Goal: Communication & Community: Answer question/provide support

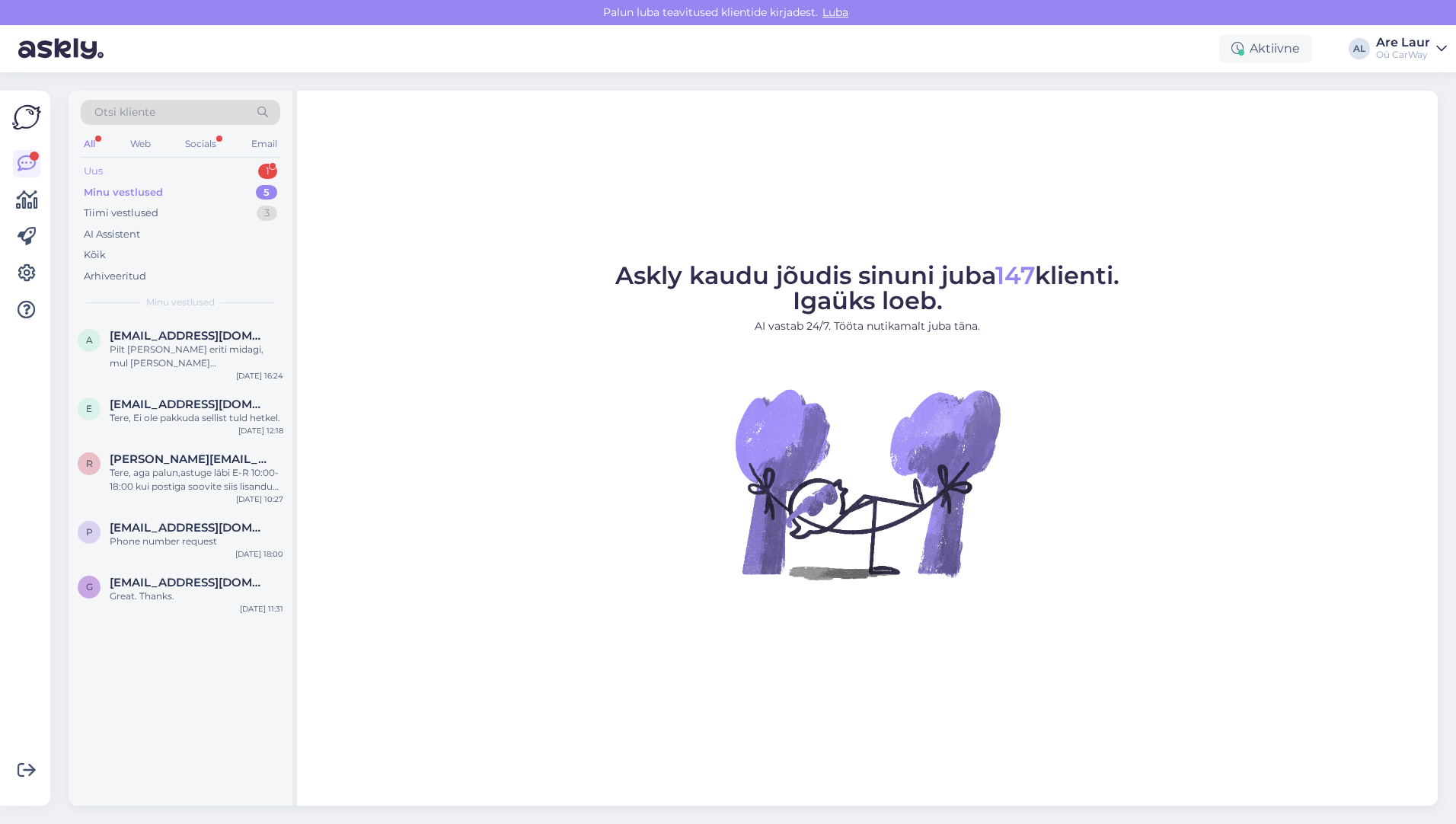
click at [137, 173] on div "Uus 1" at bounding box center [180, 172] width 199 height 22
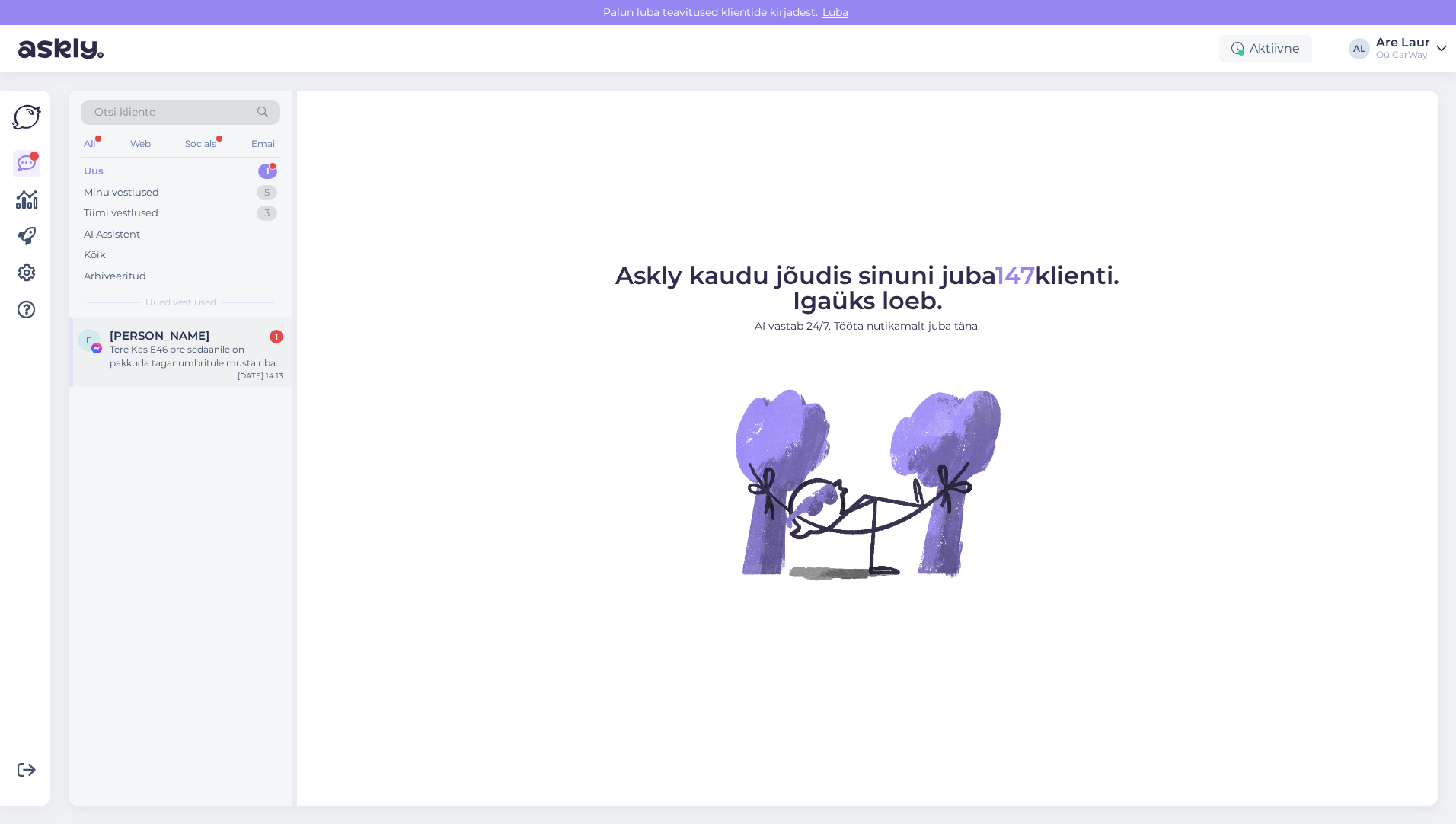
click at [182, 346] on div "Tere Kas E46 pre sedaanile on pakkuda taganumbritule musta riba korralikku? [PE…" at bounding box center [197, 356] width 173 height 27
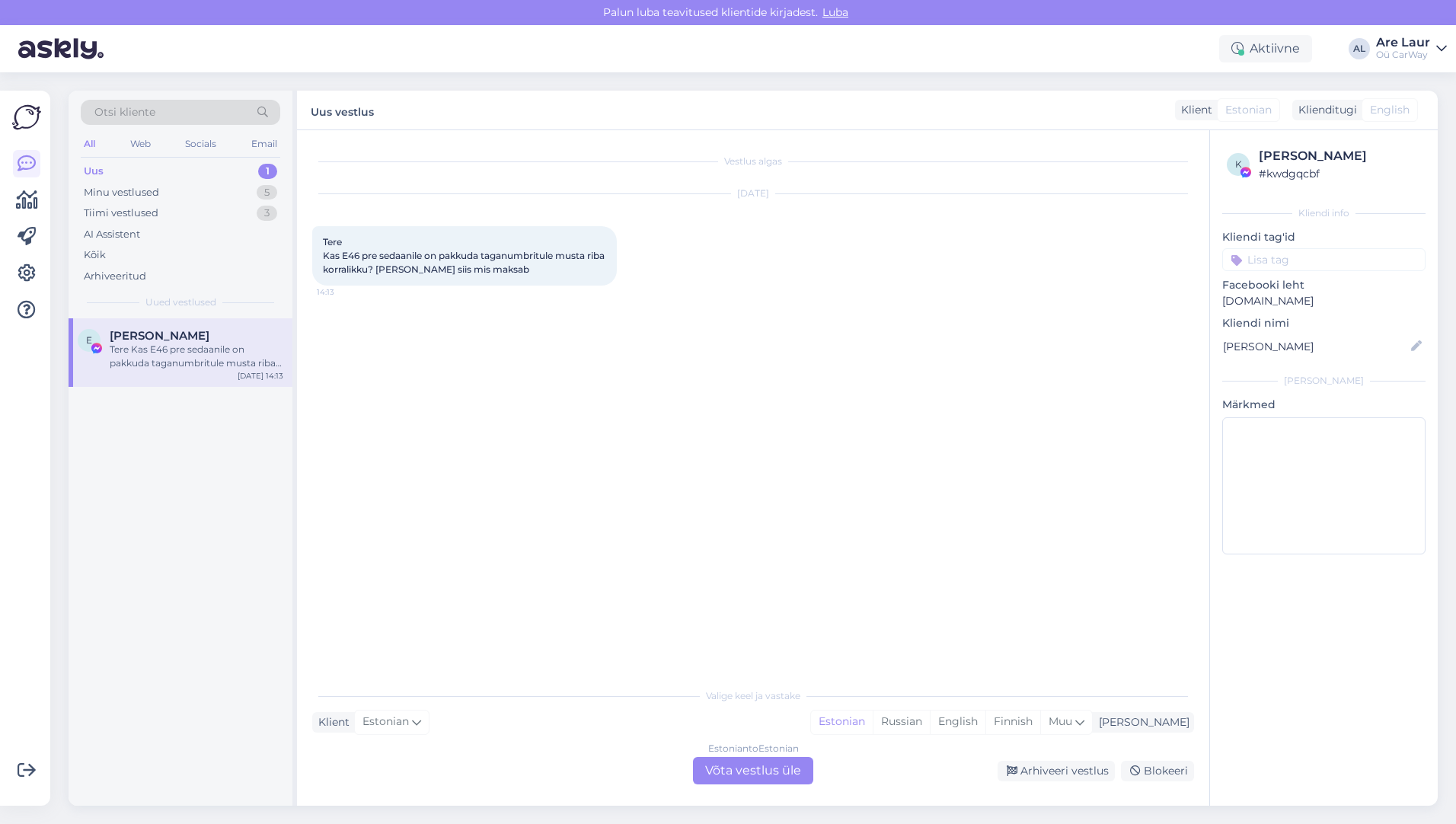
click at [748, 774] on div "Estonian to Estonian Võta vestlus üle" at bounding box center [753, 770] width 120 height 27
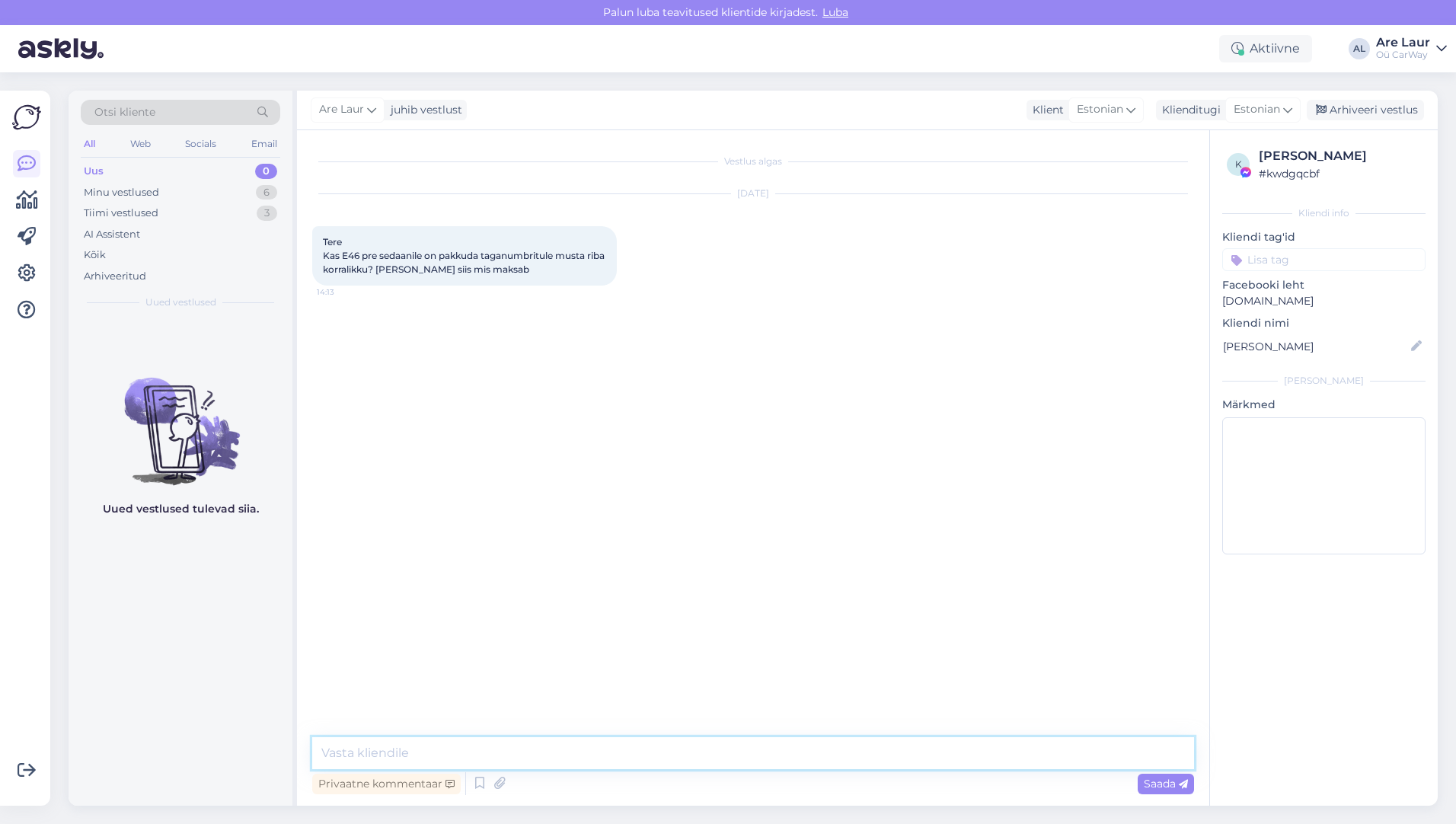
click at [510, 755] on textarea at bounding box center [753, 753] width 881 height 32
click at [814, 751] on textarea "Tere, On olemas ainult uue näol, kasutatud detaili hetkel ei ole. Uue hind on" at bounding box center [753, 753] width 881 height 32
type textarea "Tere, On olemas ainult uue näol, kasutatud detaili hetkel ei ole. Uue hind on 7…"
click at [1155, 782] on span "Saada" at bounding box center [1165, 783] width 44 height 13
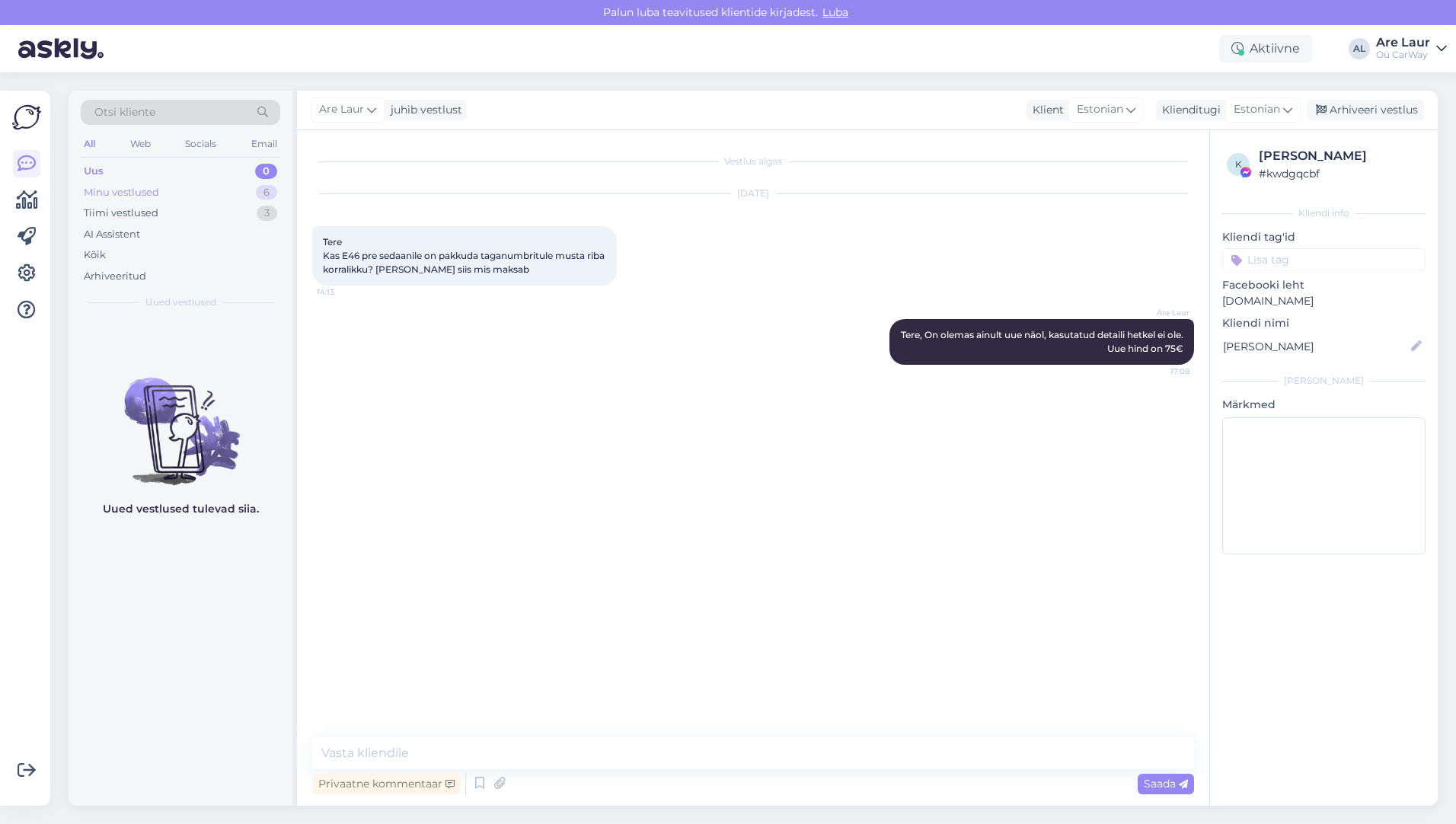
click at [123, 194] on div "Minu vestlused" at bounding box center [122, 192] width 75 height 15
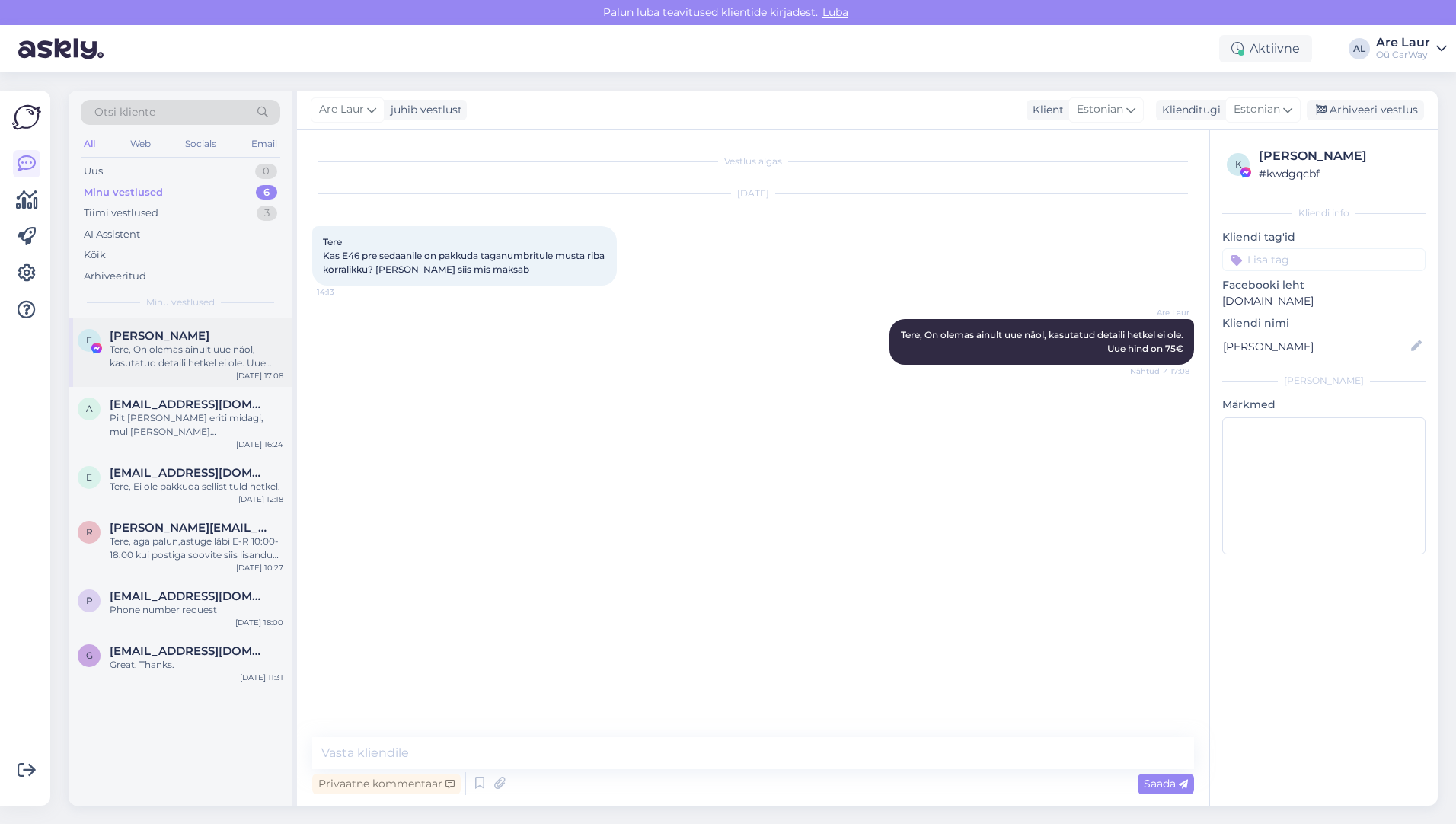
click at [198, 350] on div "Tere, On olemas ainult uue näol, kasutatud detaili hetkel ei ole. Uue hind on 7…" at bounding box center [197, 356] width 173 height 27
click at [177, 412] on div "Pilt [PERSON_NAME] eriti midagi, mul [PERSON_NAME] [DOMAIN_NAME], siis saaksin …" at bounding box center [197, 425] width 173 height 27
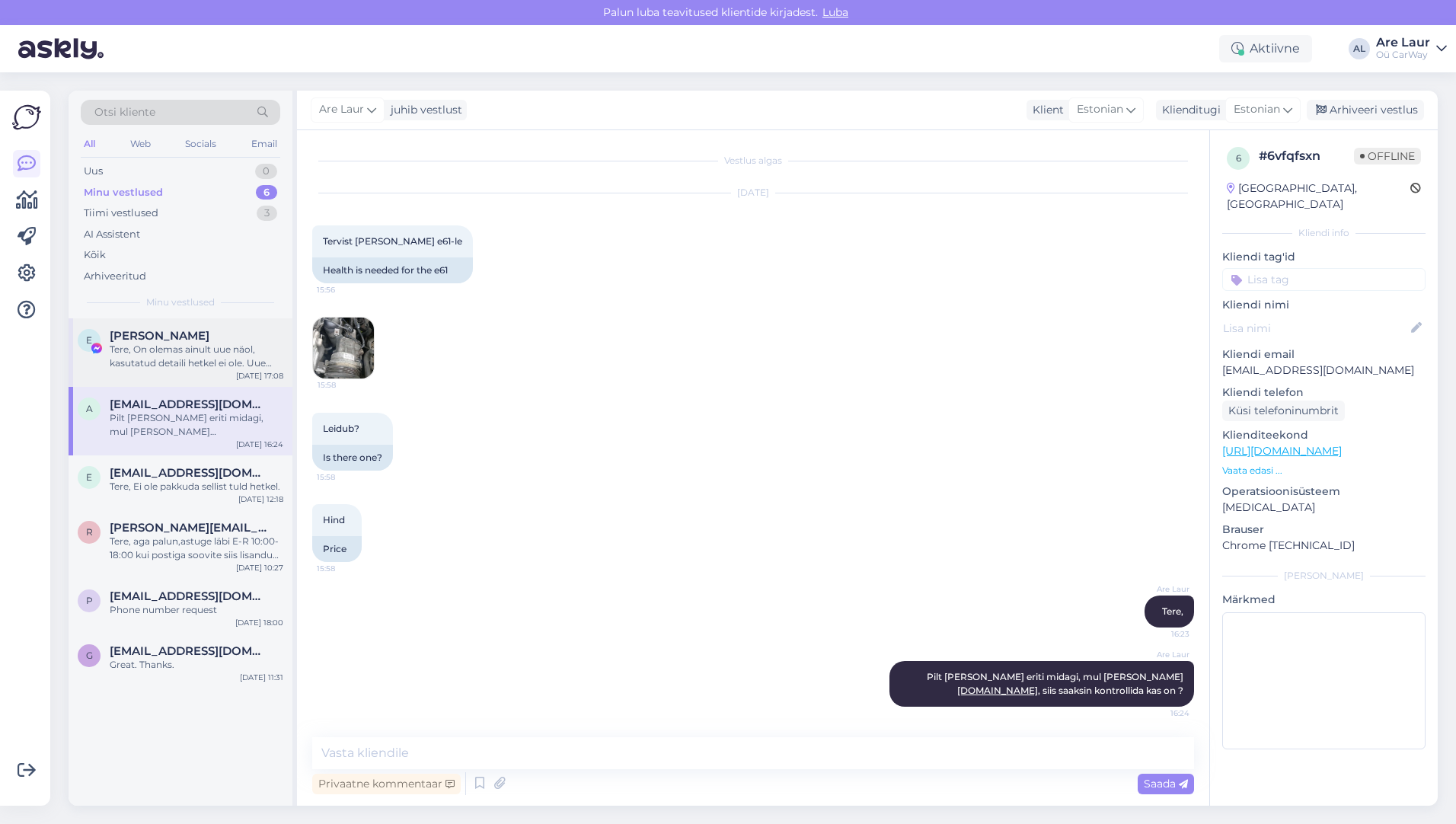
click at [173, 361] on div "Tere, On olemas ainult uue näol, kasutatud detaili hetkel ei ole. Uue hind on 7…" at bounding box center [197, 356] width 173 height 27
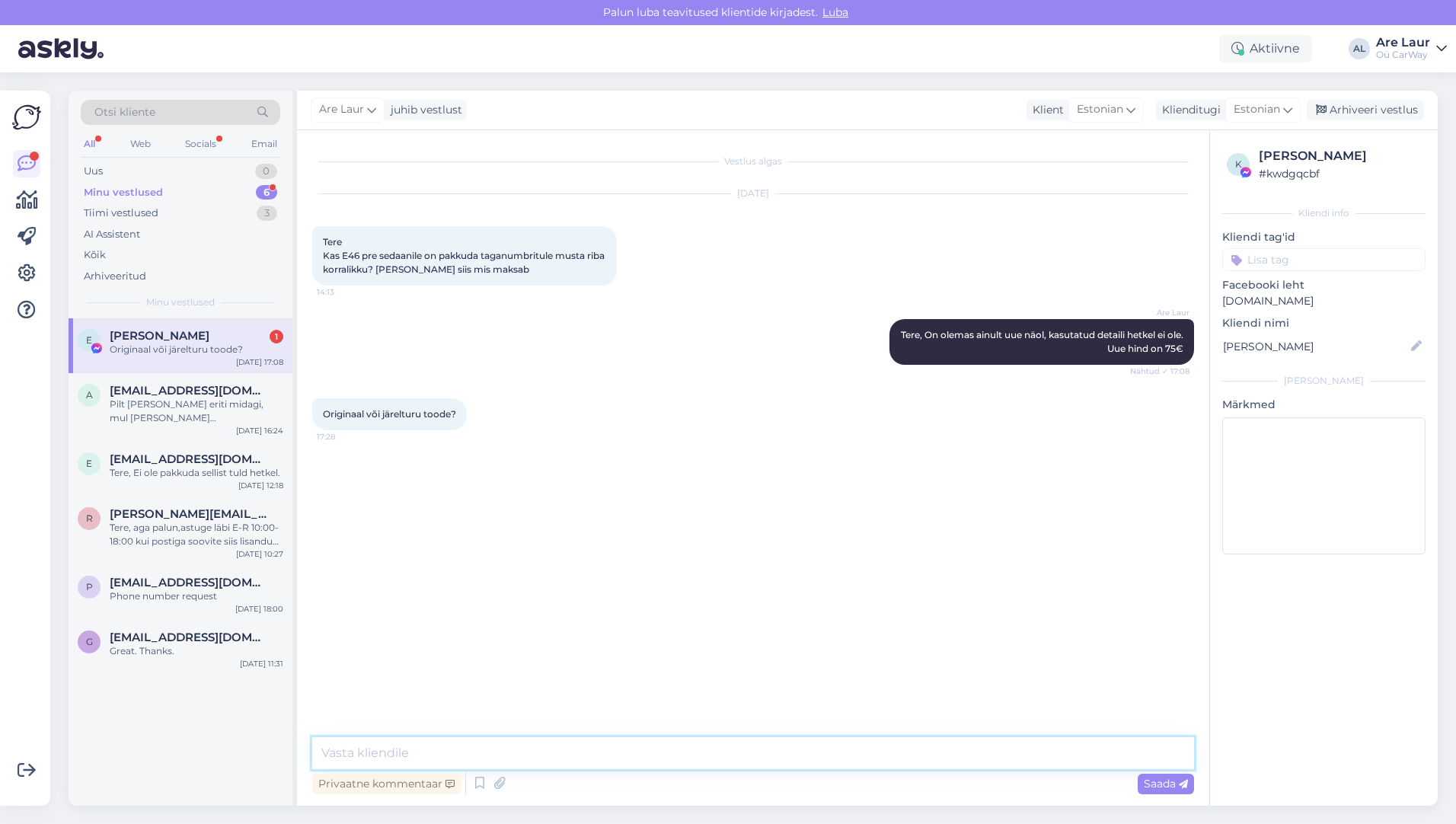
click at [453, 754] on textarea at bounding box center [753, 753] width 881 height 32
type textarea "Originaal on 169€ , asendustoode."
click at [1164, 782] on span "Saada" at bounding box center [1165, 783] width 44 height 13
click at [191, 143] on div "Socials" at bounding box center [200, 144] width 37 height 20
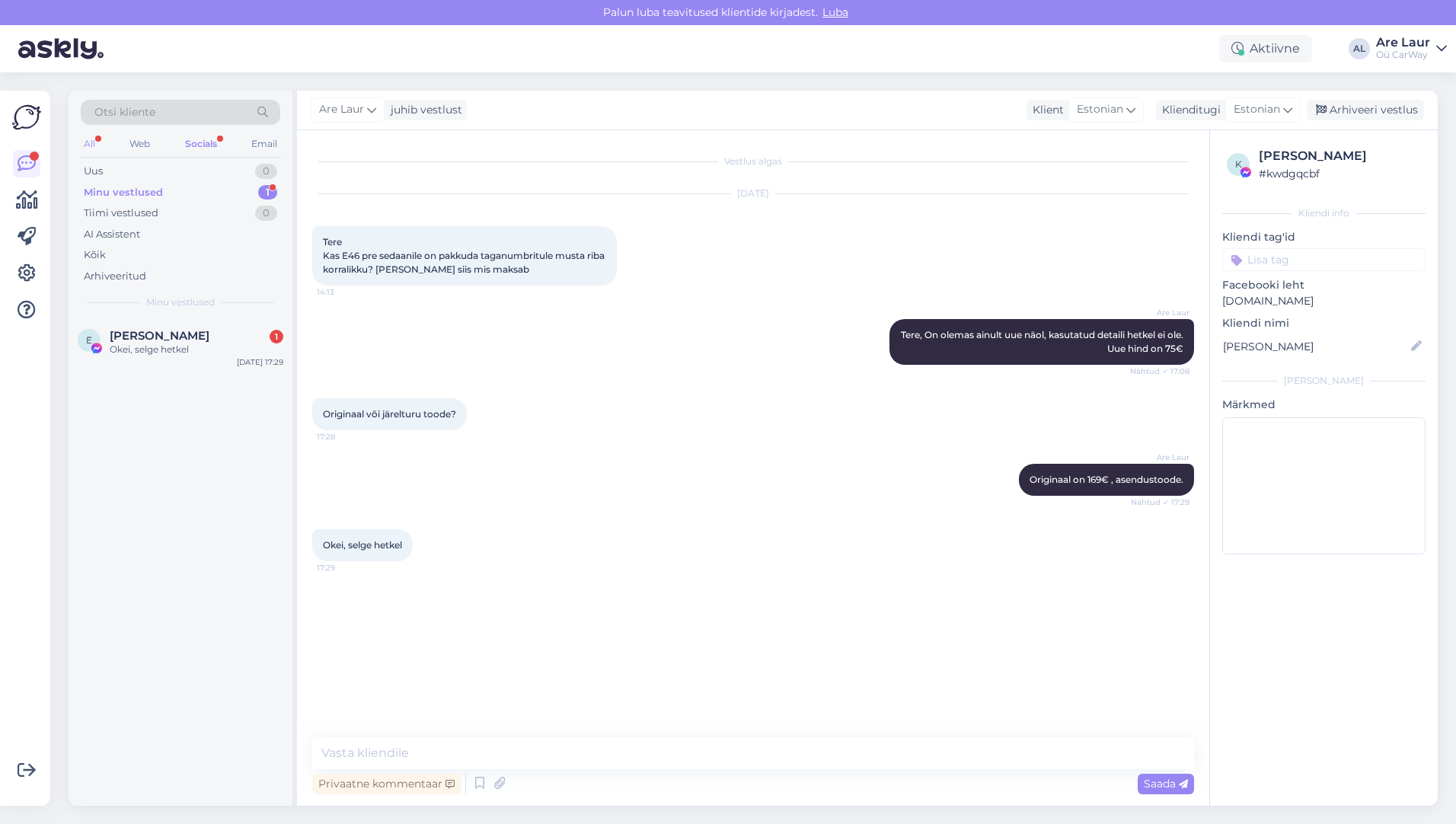
click at [84, 143] on div "All" at bounding box center [89, 144] width 17 height 20
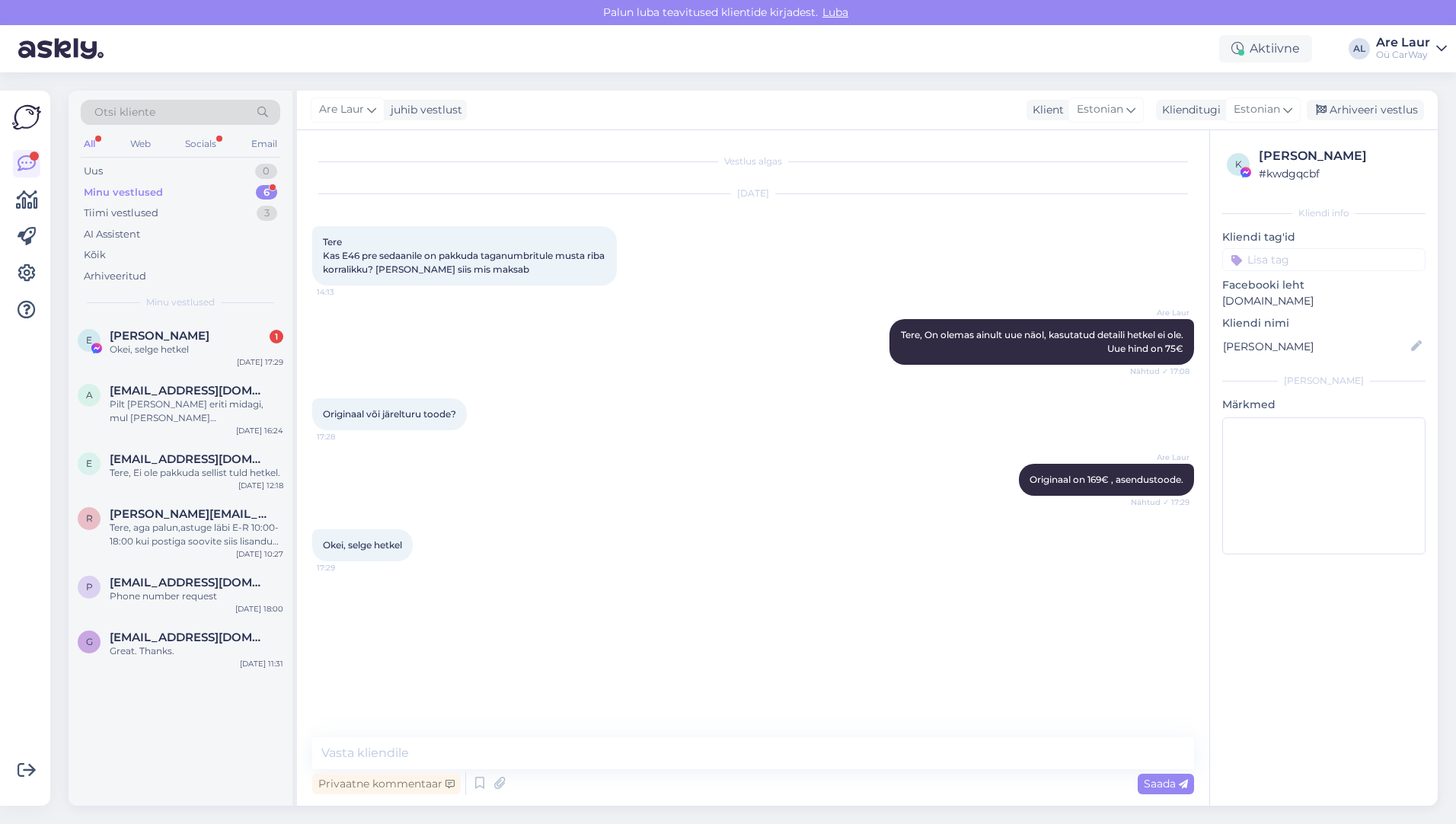
click at [122, 189] on div "Minu vestlused" at bounding box center [123, 192] width 79 height 15
click at [162, 350] on div "Okei, selge hetkel" at bounding box center [197, 349] width 173 height 13
